Goal: Navigation & Orientation: Find specific page/section

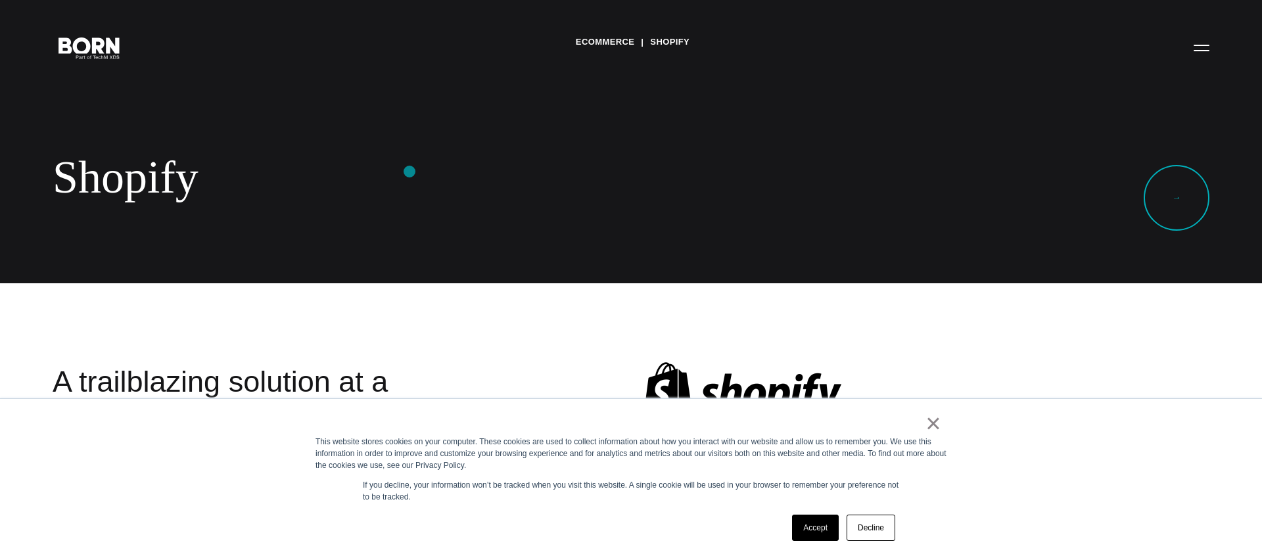
scroll to position [25, 0]
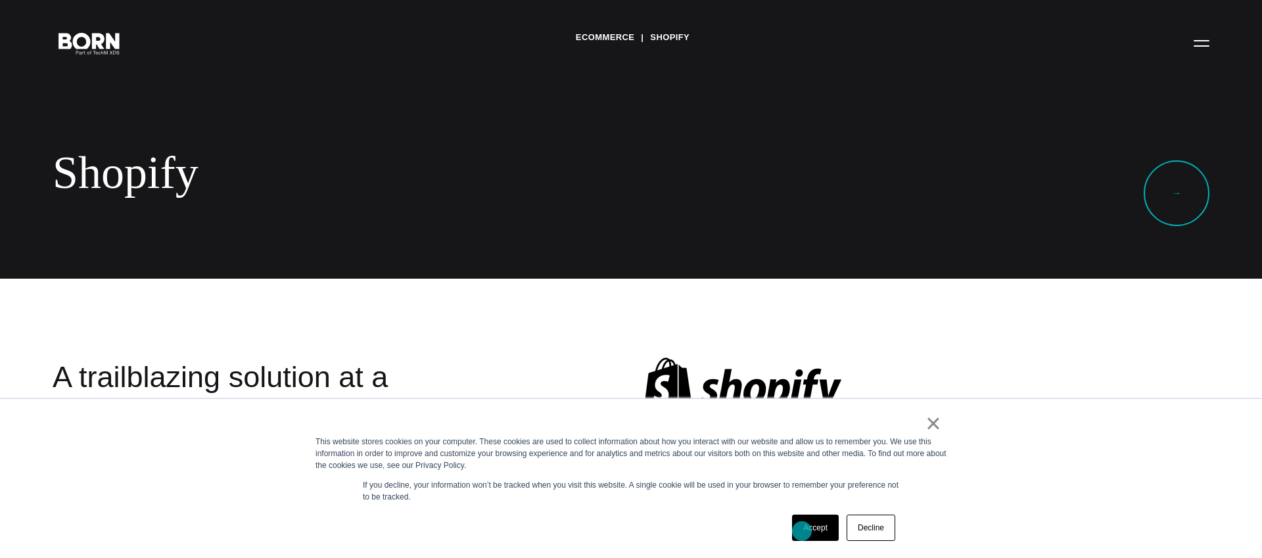
click at [802, 531] on link "Accept" at bounding box center [815, 528] width 47 height 26
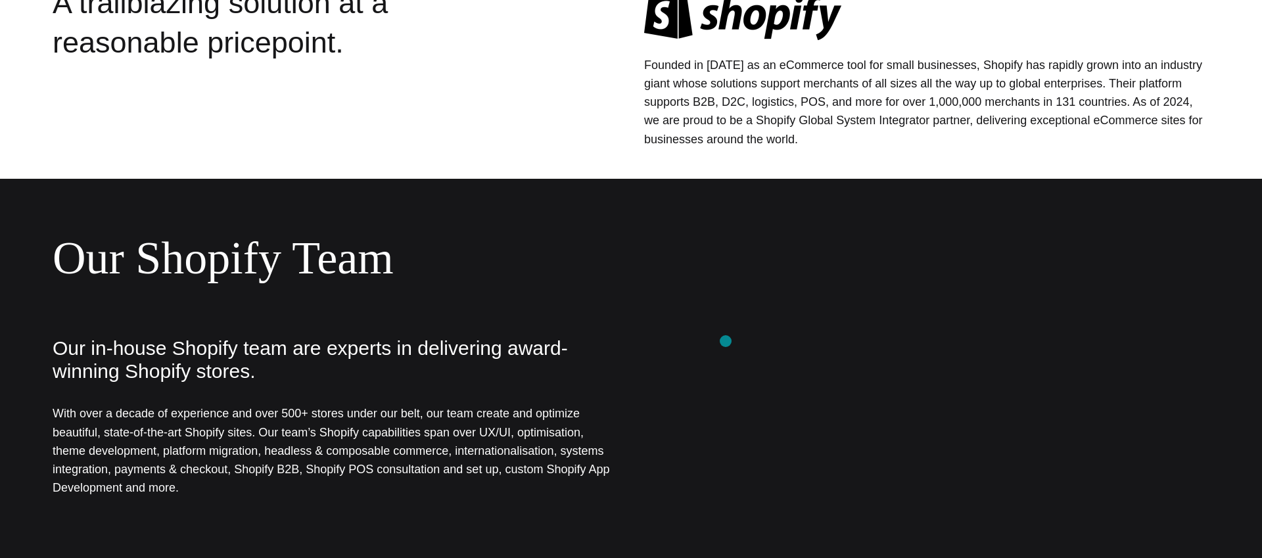
scroll to position [0, 0]
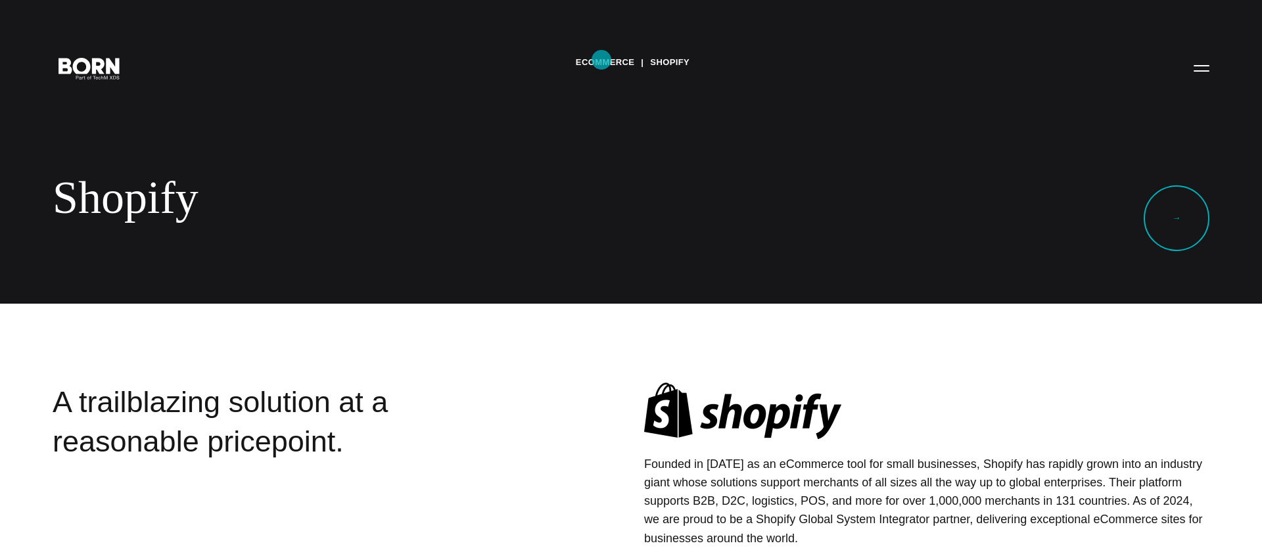
click at [601, 60] on link "eCommerce" at bounding box center [605, 63] width 59 height 20
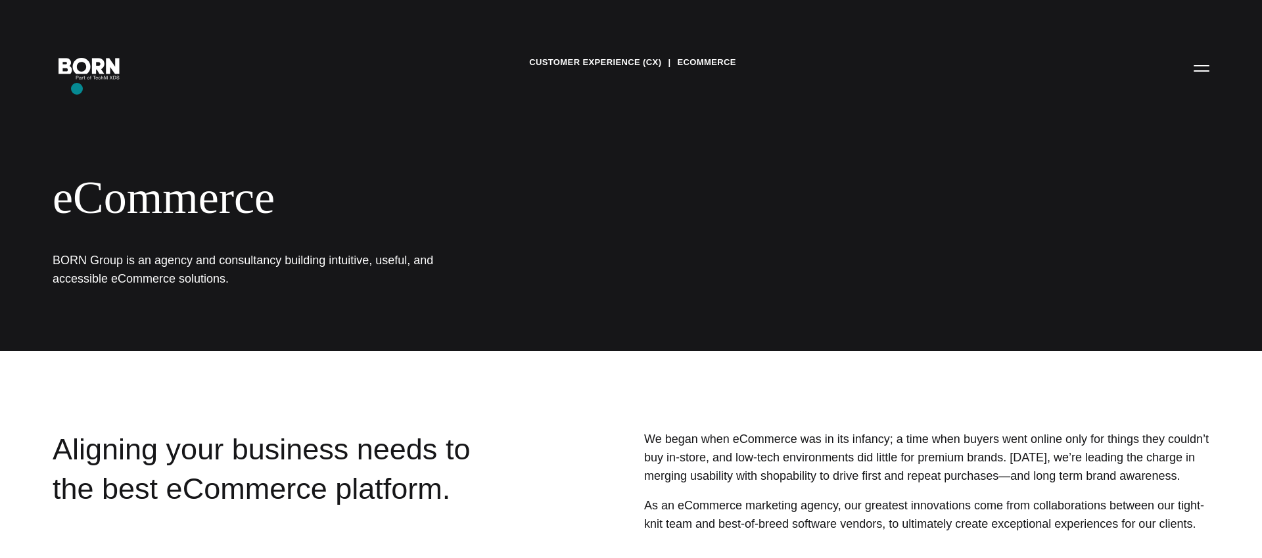
click at [77, 89] on div "Customer Experience (CX) eCommerce eCommerce BORN Group is an agency and consul…" at bounding box center [631, 175] width 1262 height 351
click at [83, 69] on icon ".st0{display:none;} .st1{display:inline;} .st2{font-family:'HelveticaNeue-Mediu…" at bounding box center [89, 68] width 84 height 34
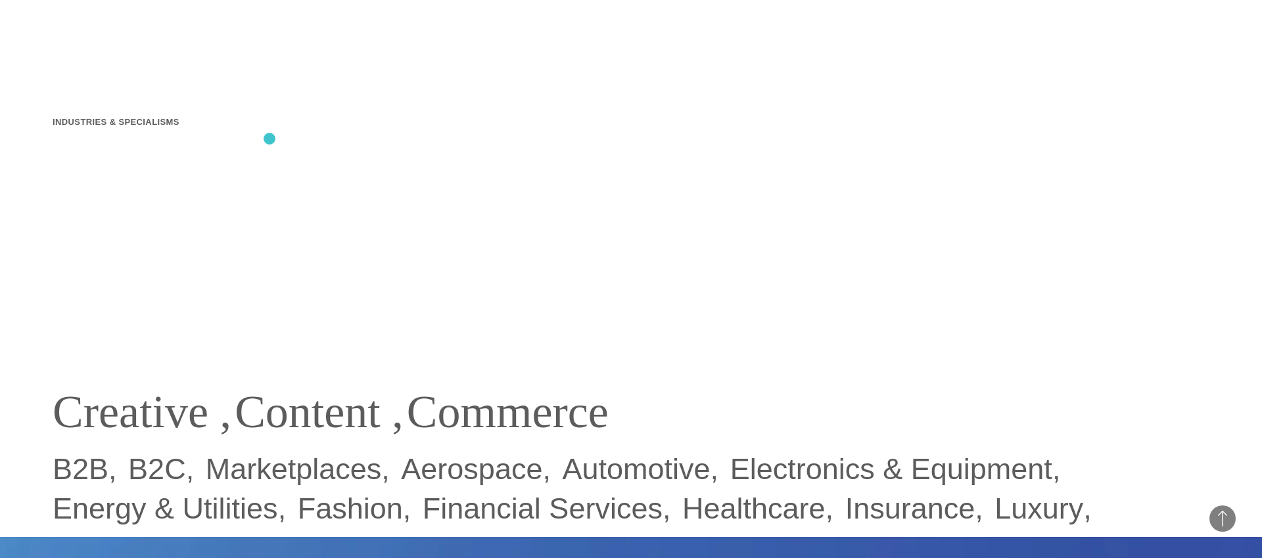
scroll to position [916, 0]
